Goal: Book appointment/travel/reservation

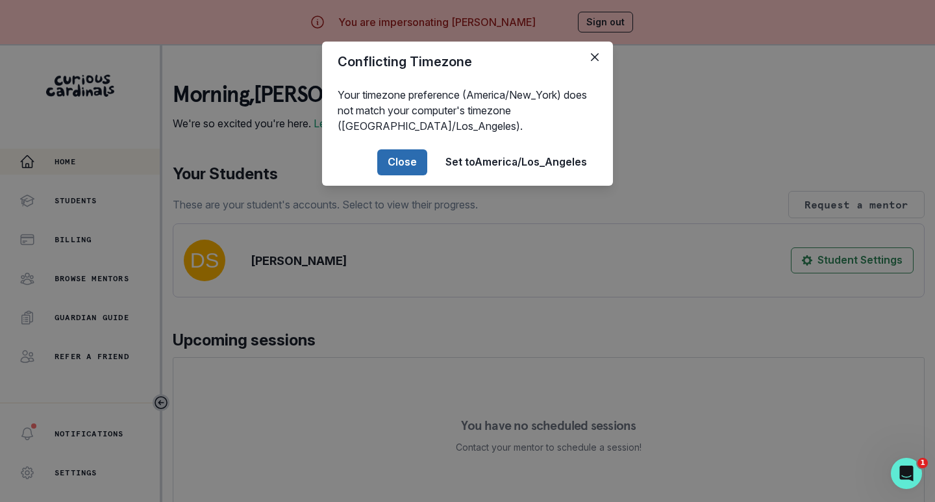
click at [401, 164] on button "Close" at bounding box center [402, 162] width 50 height 26
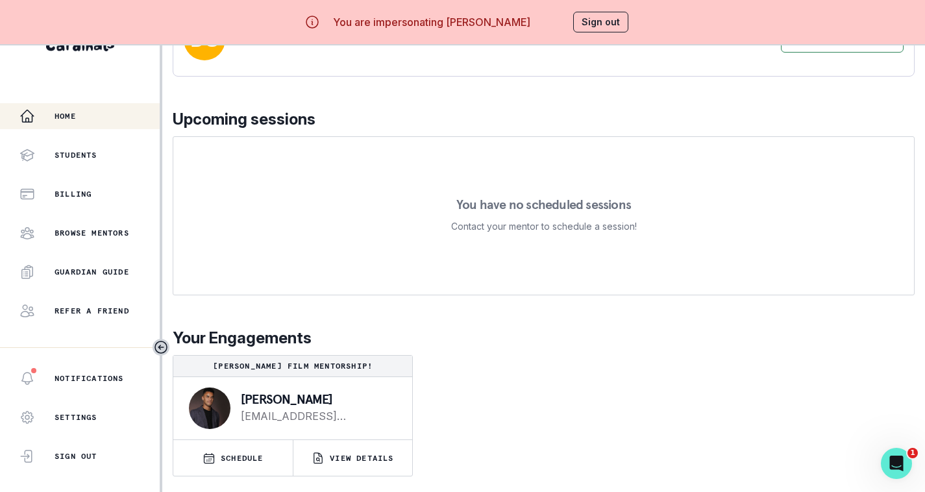
scroll to position [55, 0]
click at [238, 453] on p "SCHEDULE" at bounding box center [242, 458] width 43 height 10
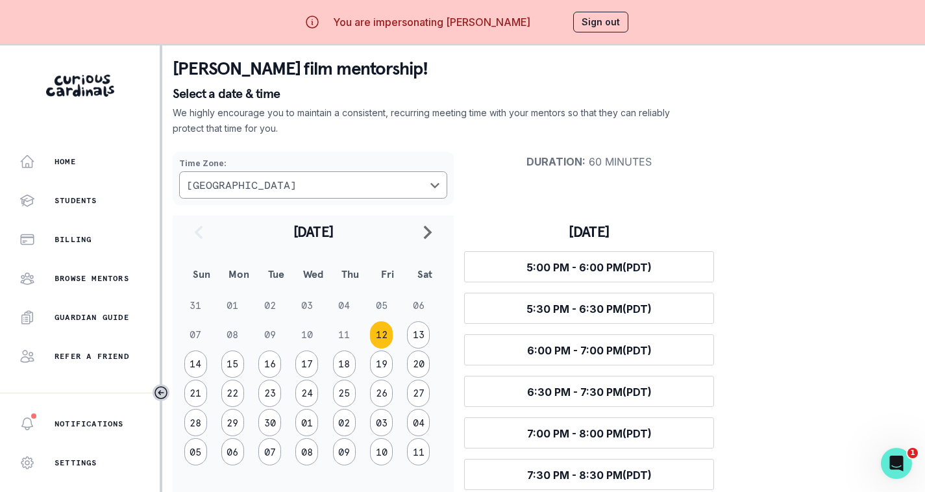
click at [713, 114] on div "[PERSON_NAME] film mentorship! Select a date & time We highly encourage you to …" at bounding box center [544, 285] width 742 height 491
click at [613, 23] on button "Sign out" at bounding box center [600, 22] width 55 height 21
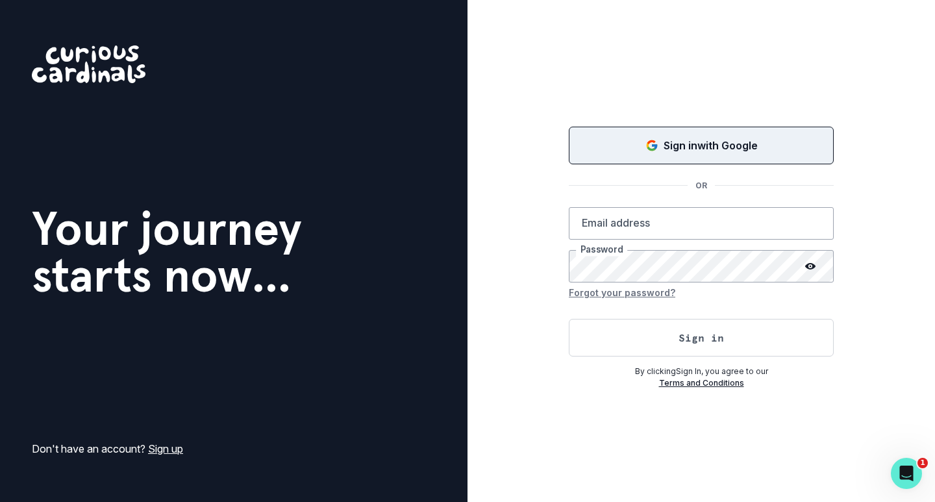
click at [687, 145] on p "Sign in with Google" at bounding box center [710, 146] width 94 height 16
